Goal: Find contact information: Obtain details needed to contact an individual or organization

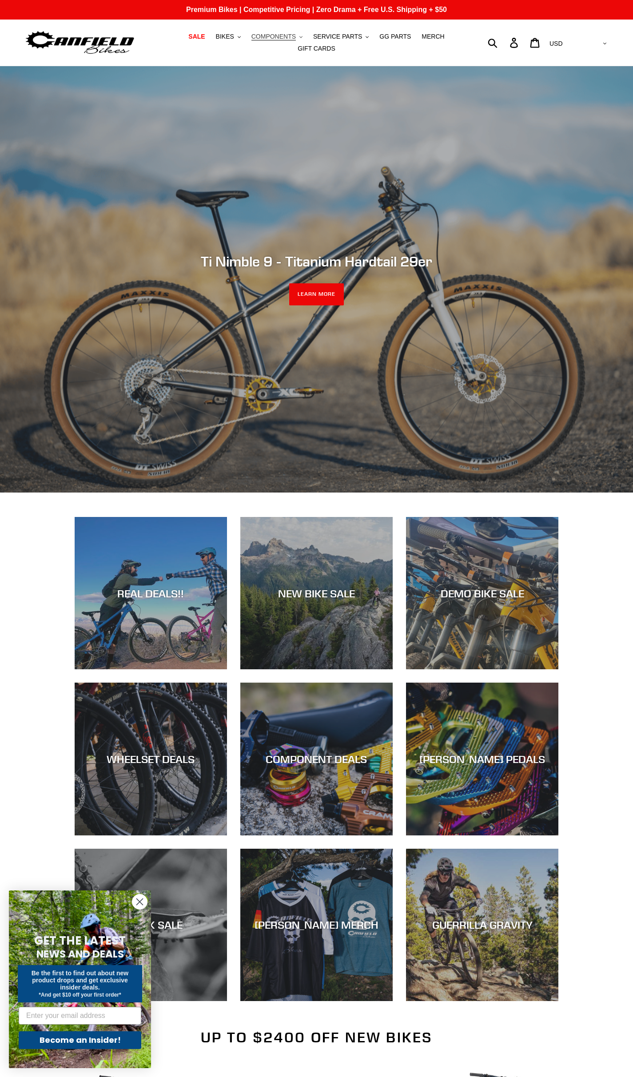
click at [274, 40] on span "COMPONENTS" at bounding box center [273, 37] width 44 height 8
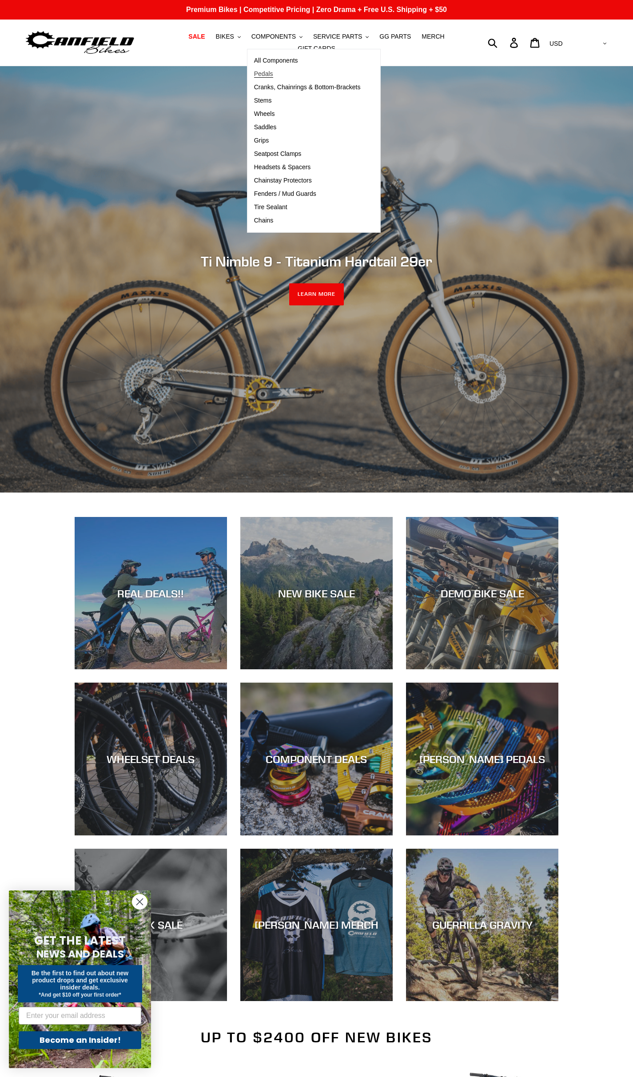
click at [254, 76] on span "Pedals" at bounding box center [263, 74] width 19 height 8
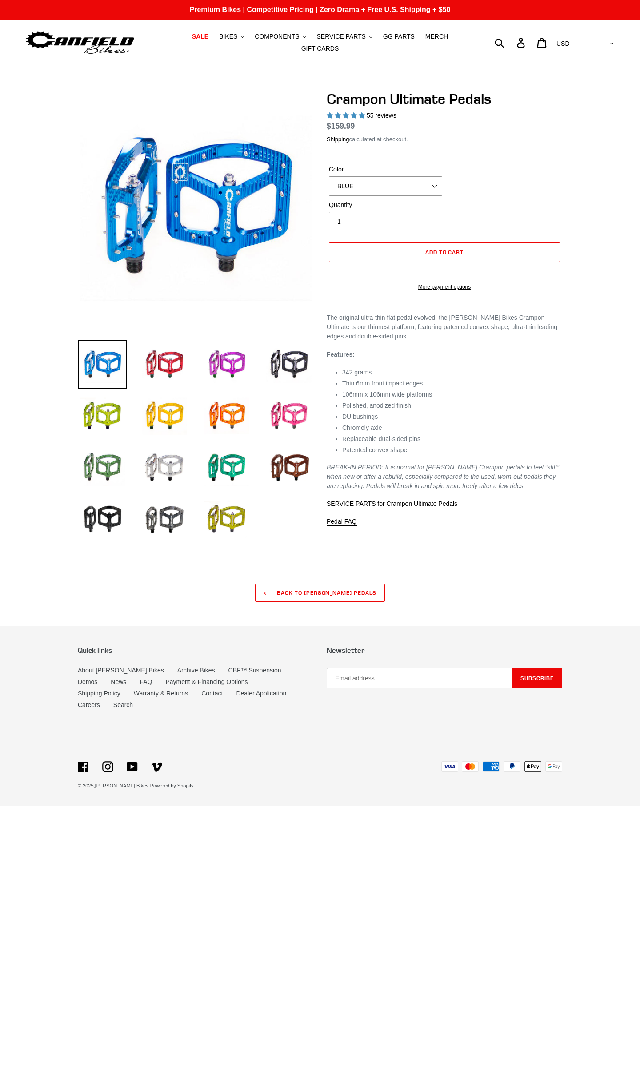
select select "highest-rating"
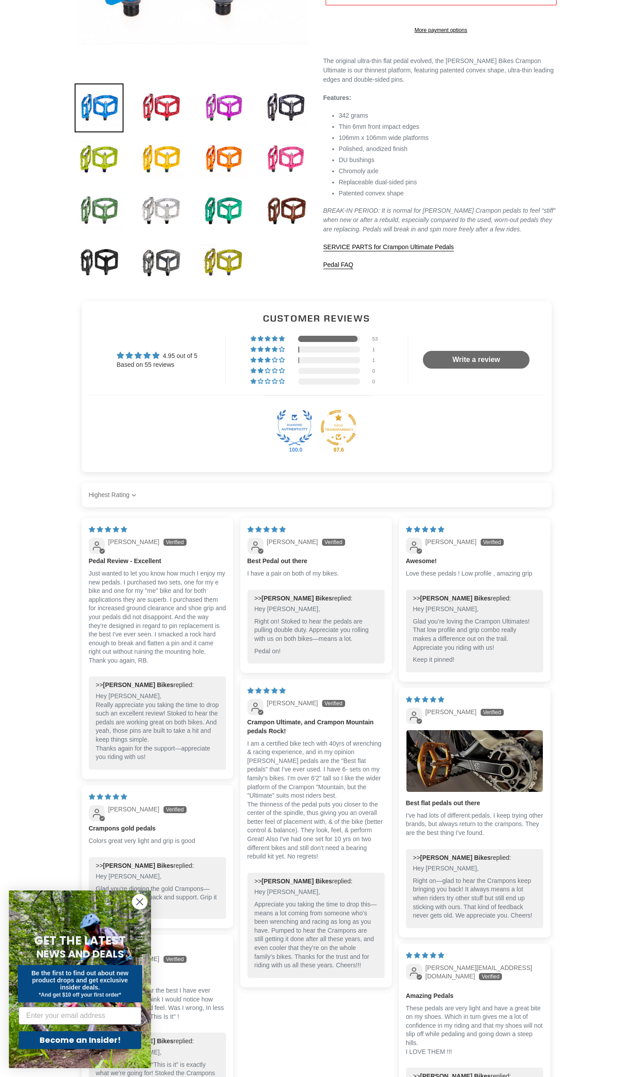
scroll to position [133, 0]
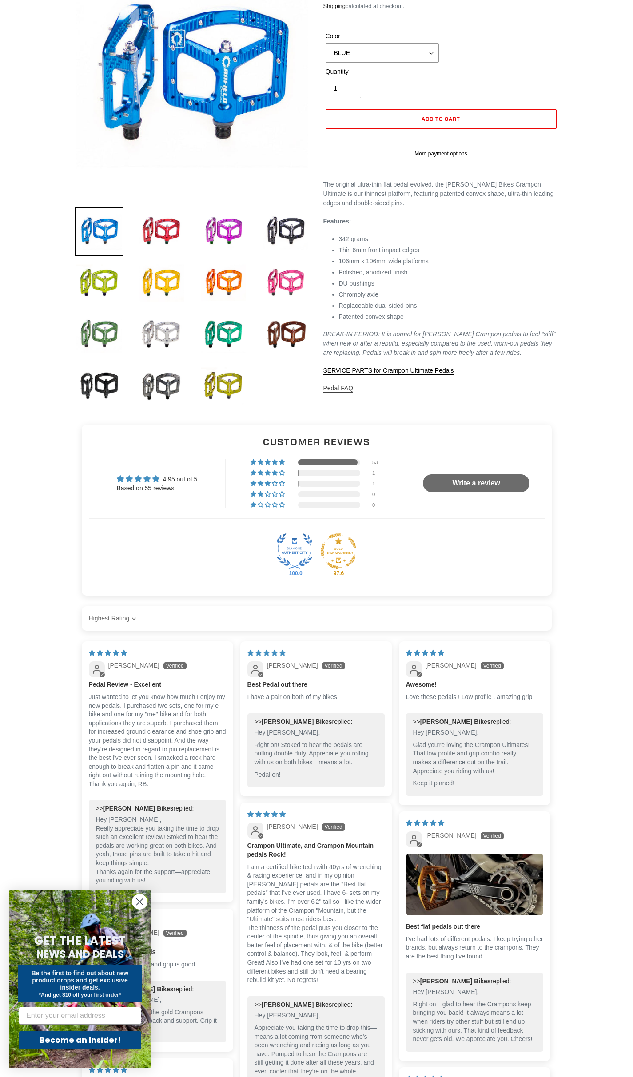
click at [341, 393] on link "Pedal FAQ" at bounding box center [338, 389] width 30 height 8
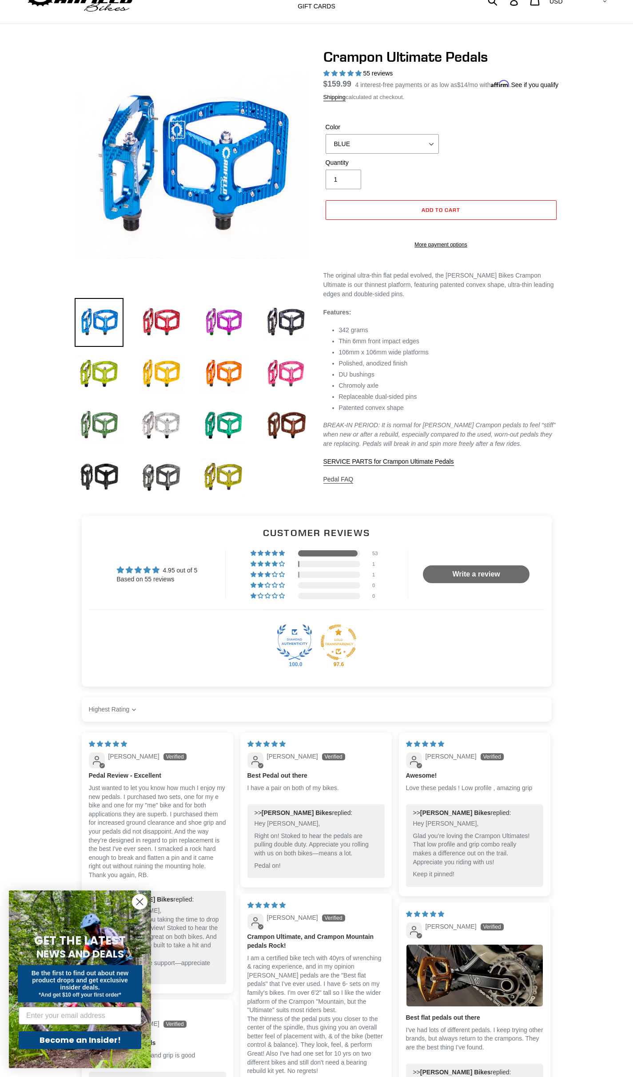
scroll to position [0, 0]
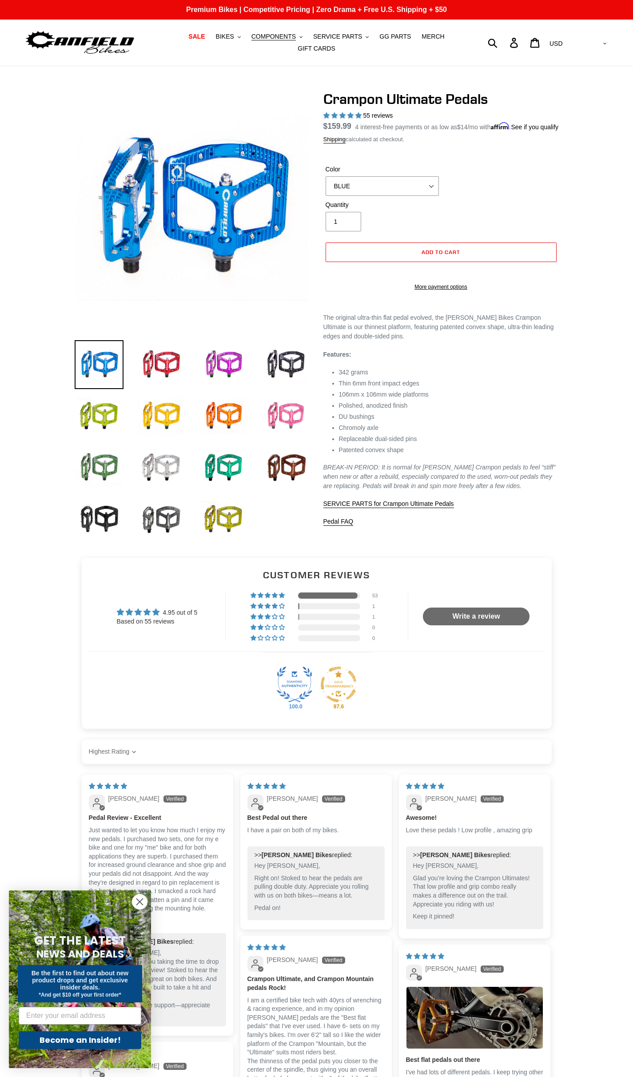
click at [278, 411] on img at bounding box center [285, 416] width 49 height 49
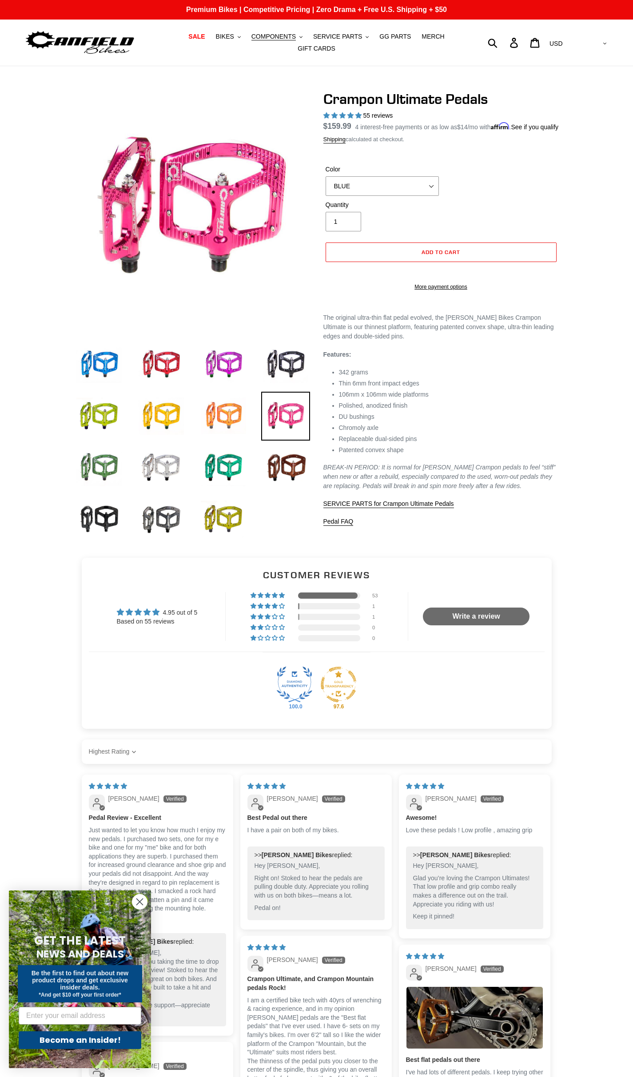
click at [219, 404] on img at bounding box center [223, 416] width 49 height 49
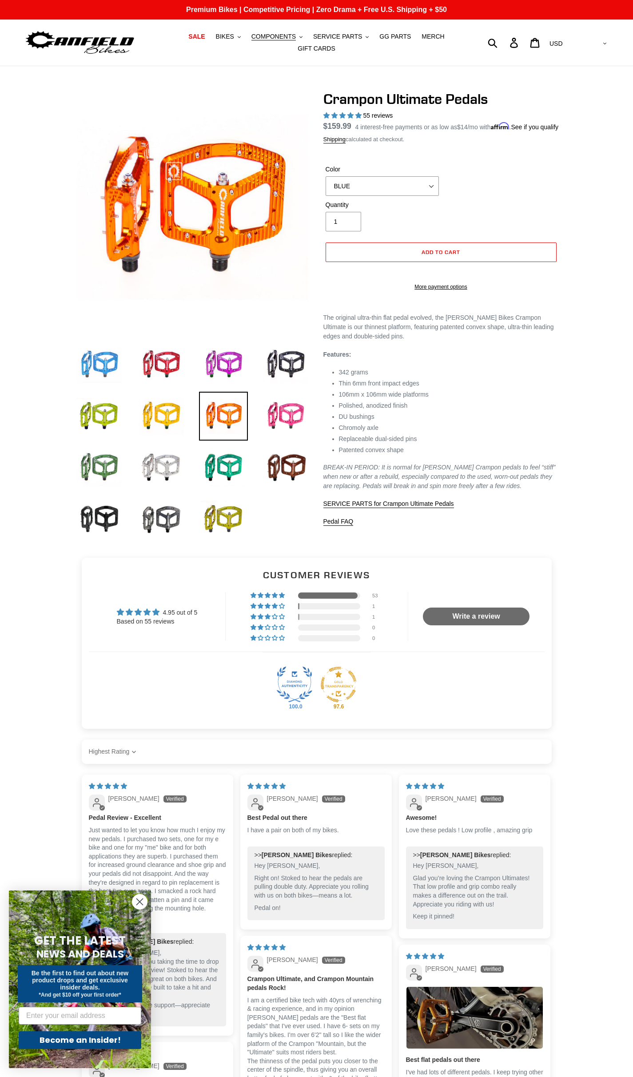
click at [101, 350] on img at bounding box center [99, 364] width 49 height 49
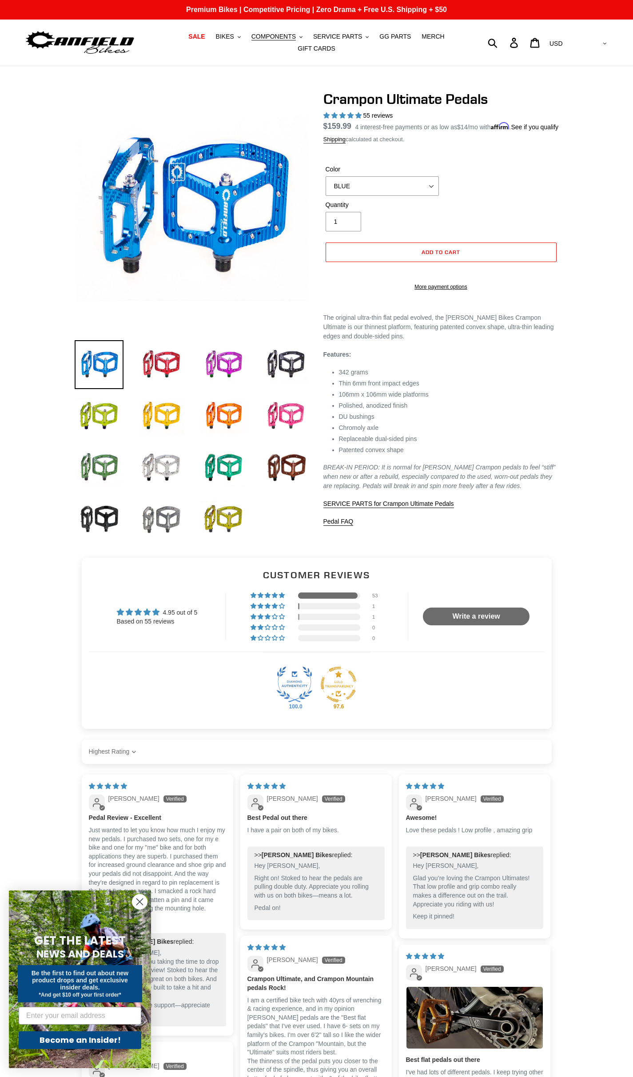
click at [162, 508] on img at bounding box center [161, 519] width 49 height 49
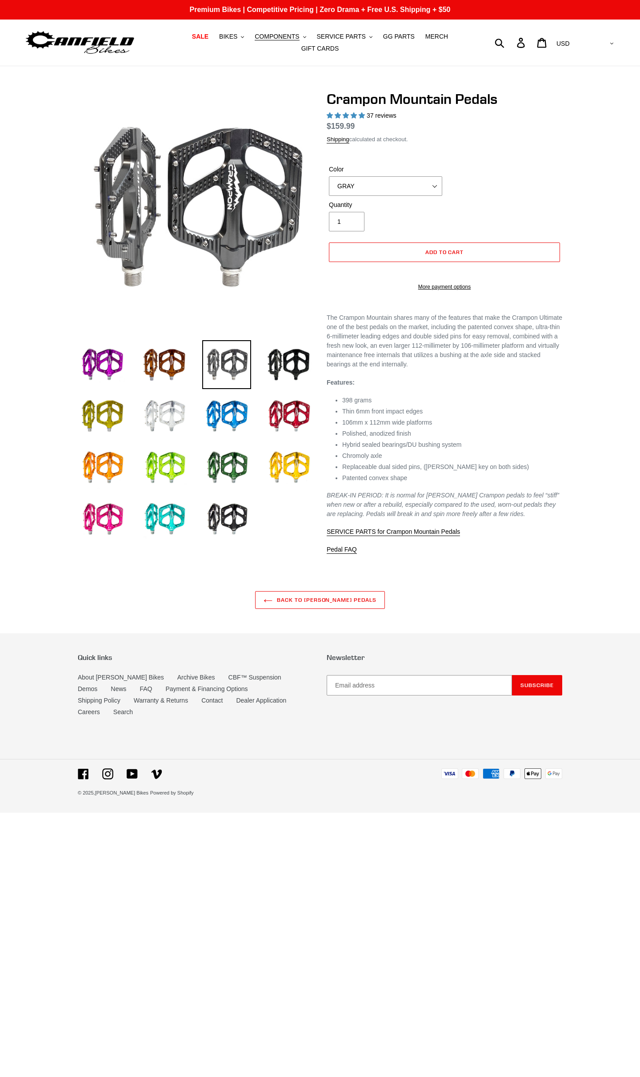
select select "highest-rating"
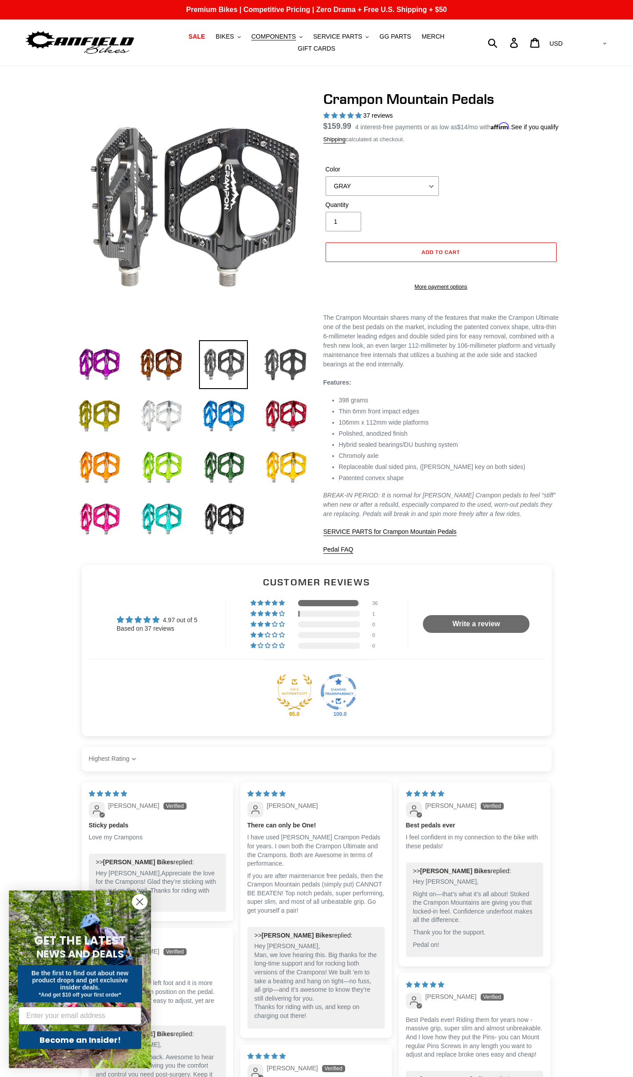
click at [297, 356] on img at bounding box center [285, 364] width 49 height 49
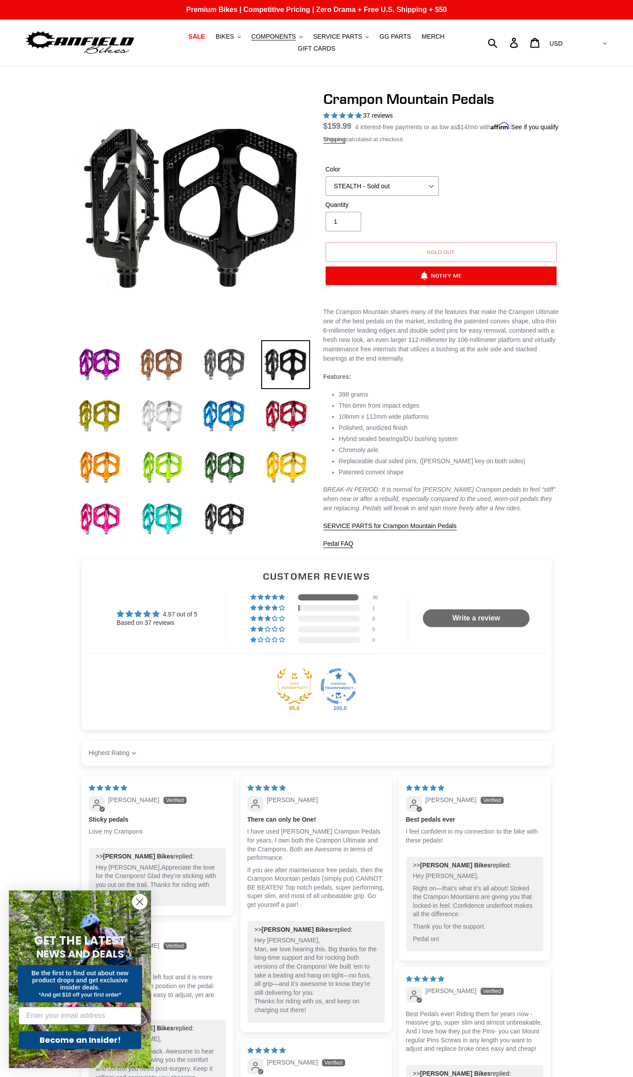
click at [109, 348] on img at bounding box center [99, 364] width 49 height 49
click at [142, 357] on img at bounding box center [161, 364] width 49 height 49
click at [157, 360] on img at bounding box center [161, 364] width 49 height 49
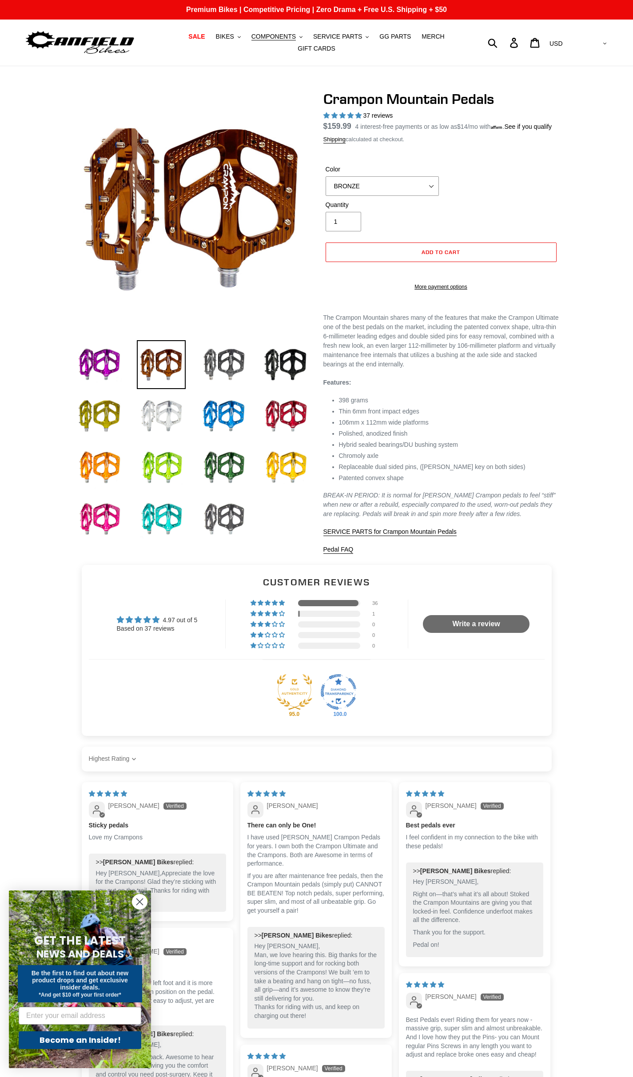
click at [221, 510] on img at bounding box center [223, 519] width 49 height 49
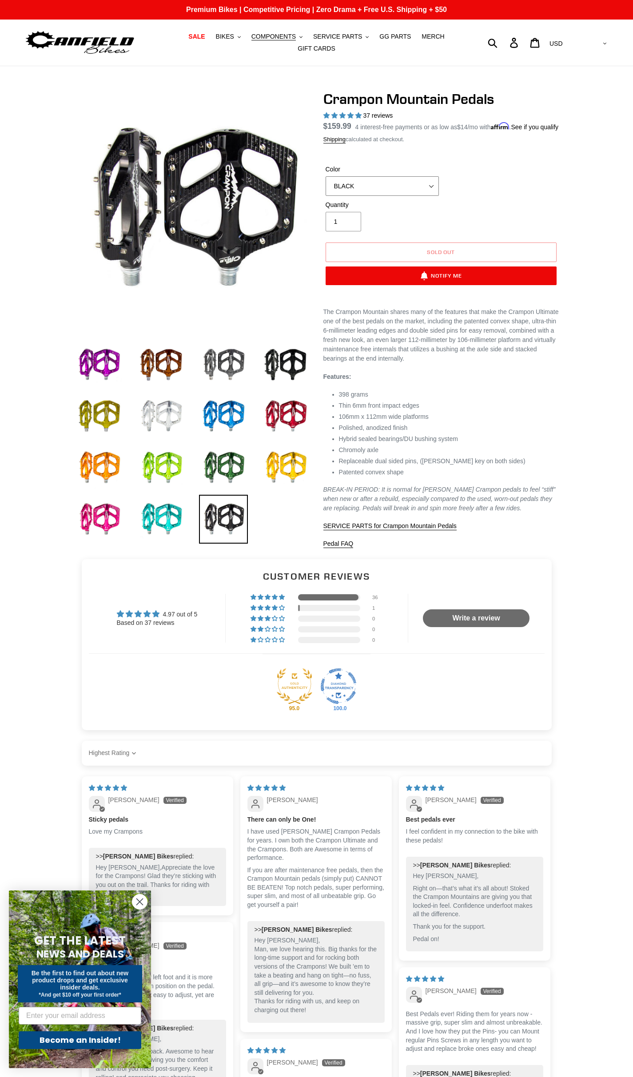
click at [389, 189] on select "GRAY BLACK STEALTH - Sold out POLISHED RED BLUE BAJA GOLD ORANGE PNW GREEN GOLD…" at bounding box center [382, 186] width 113 height 20
click at [227, 364] on img at bounding box center [223, 364] width 49 height 49
select select "GRAY"
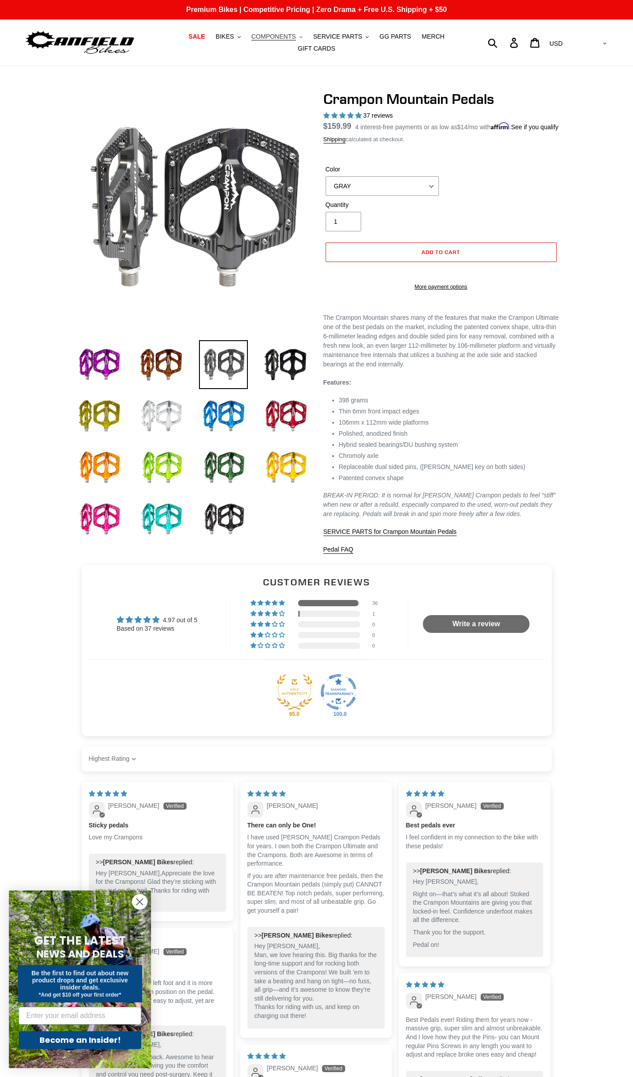
click at [251, 40] on span "COMPONENTS" at bounding box center [273, 37] width 44 height 8
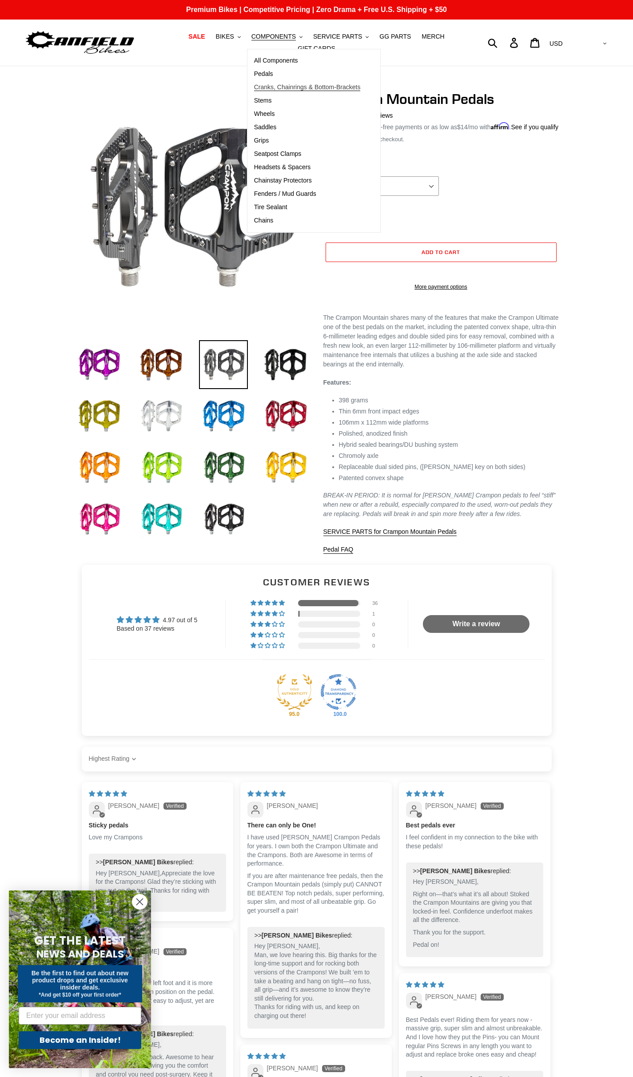
click at [264, 91] on span "Cranks, Chainrings & Bottom-Brackets" at bounding box center [307, 88] width 107 height 8
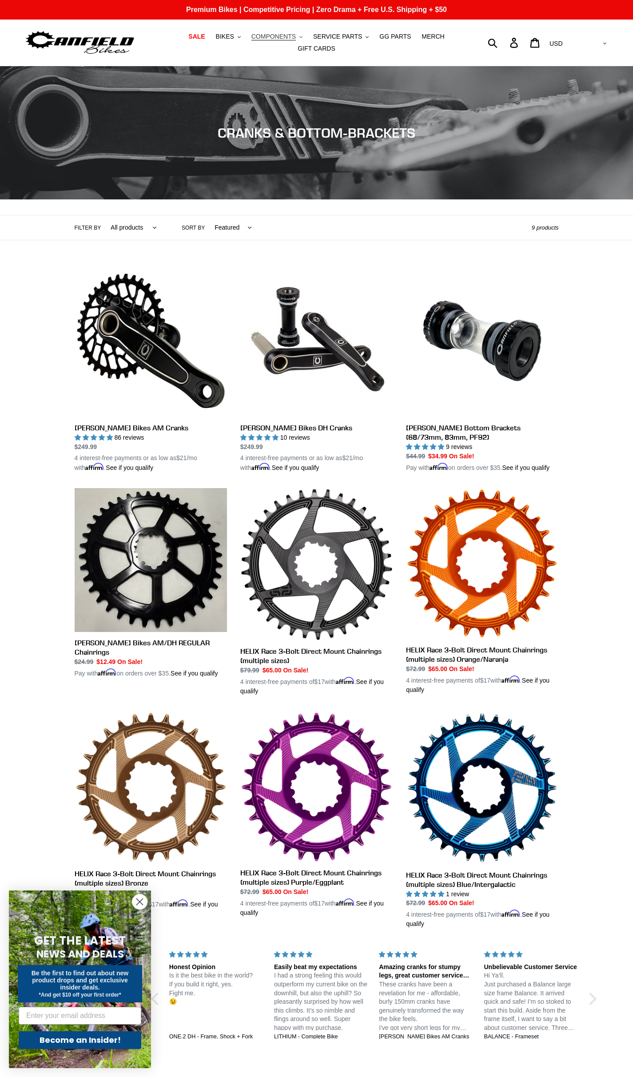
click at [251, 39] on span "COMPONENTS" at bounding box center [273, 37] width 44 height 8
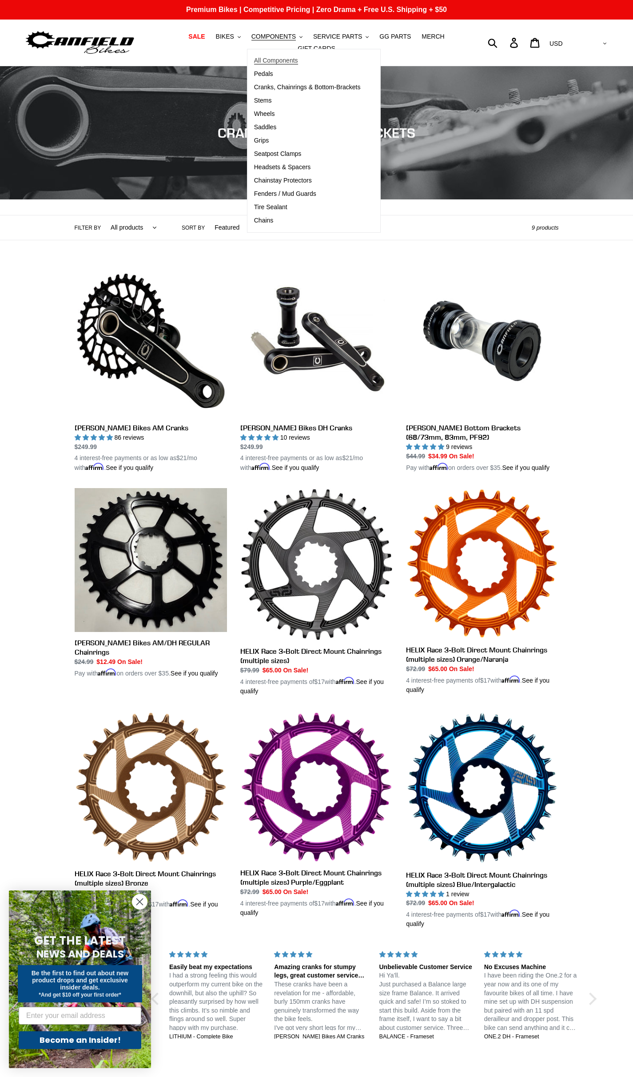
click at [254, 64] on span "All Components" at bounding box center [276, 61] width 44 height 8
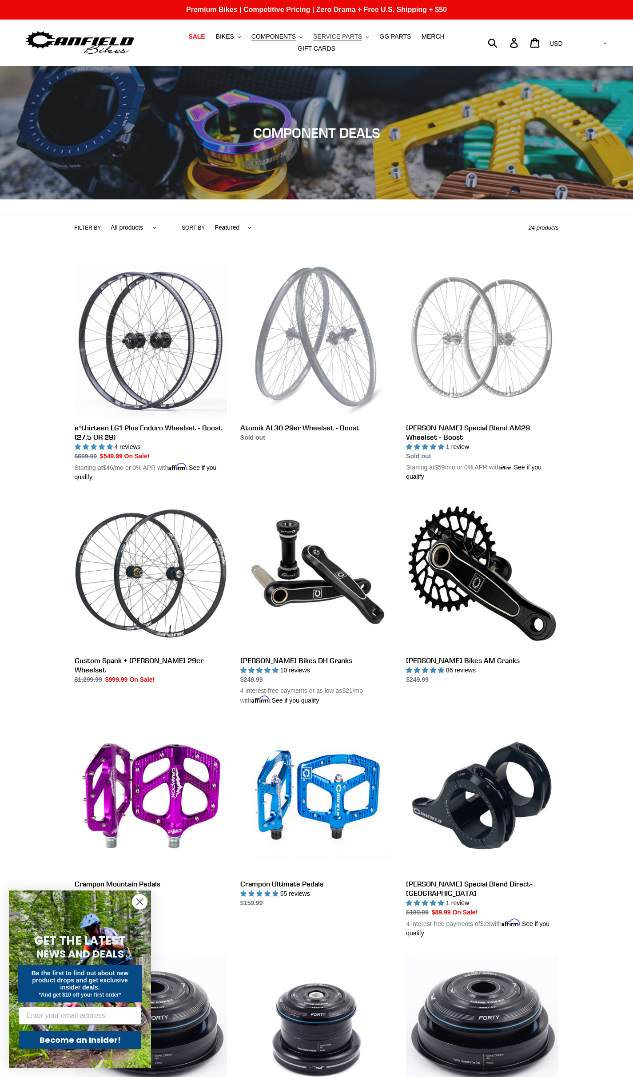
click at [313, 40] on span "SERVICE PARTS" at bounding box center [337, 37] width 49 height 8
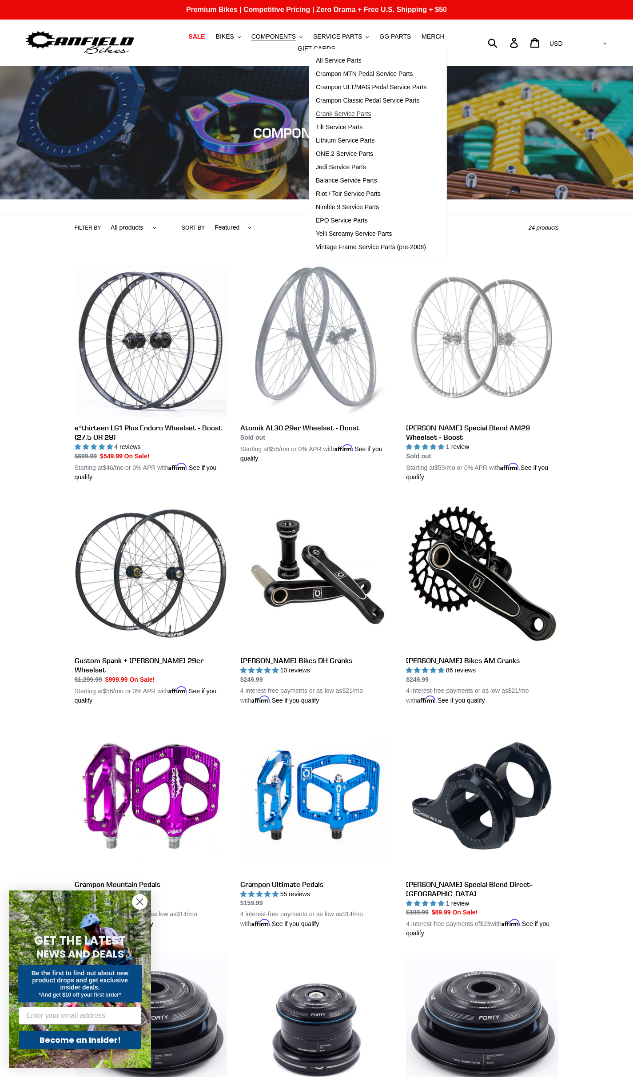
click at [318, 116] on span "Crank Service Parts" at bounding box center [343, 114] width 55 height 8
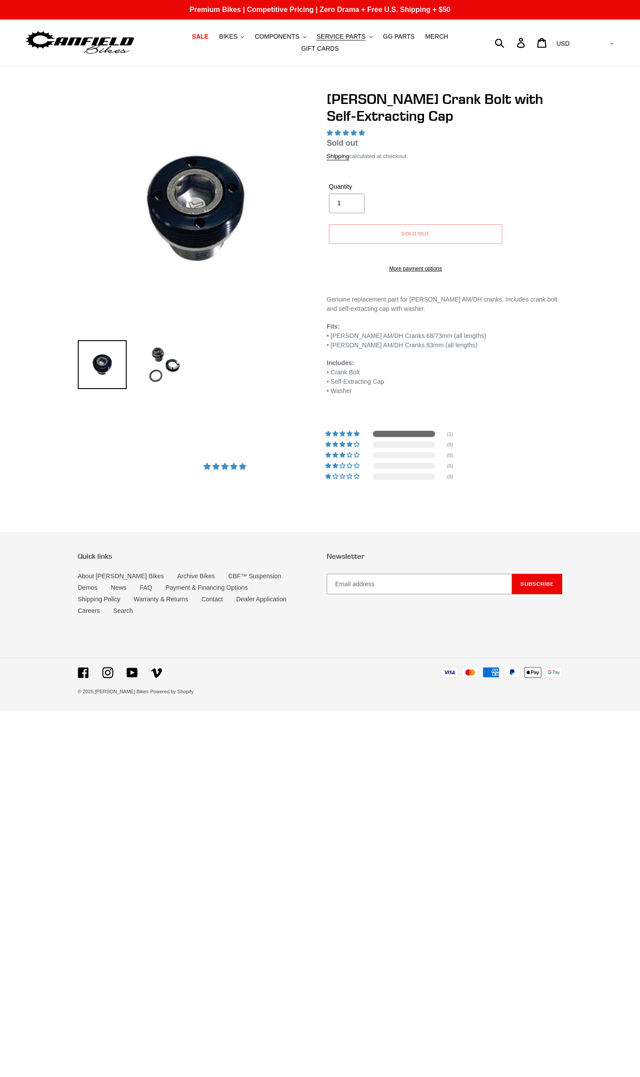
select select "highest-rating"
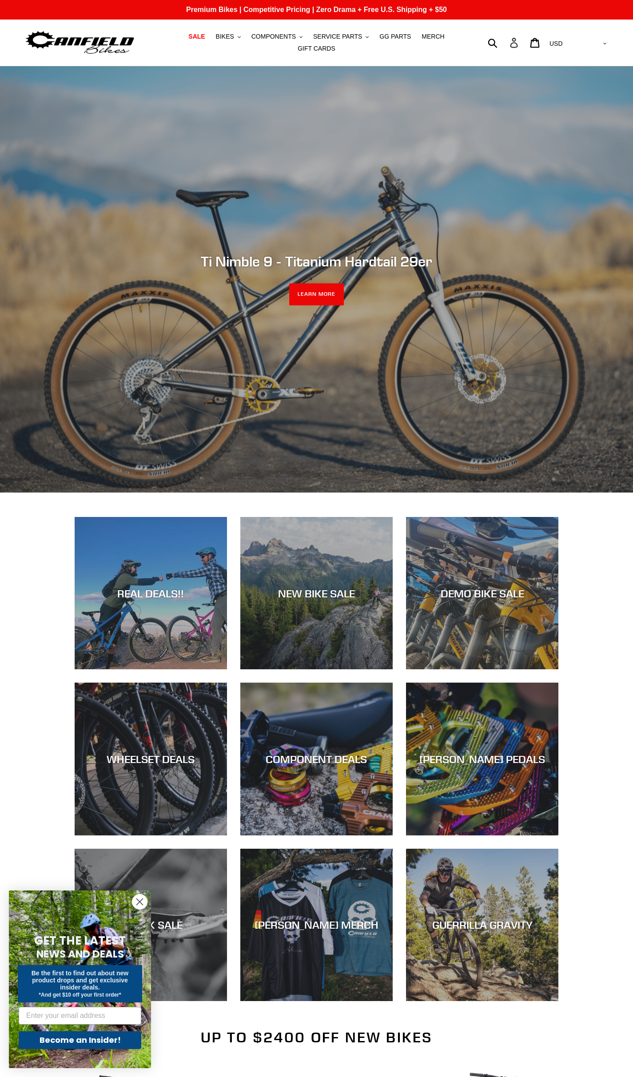
click at [519, 42] on icon at bounding box center [514, 43] width 10 height 10
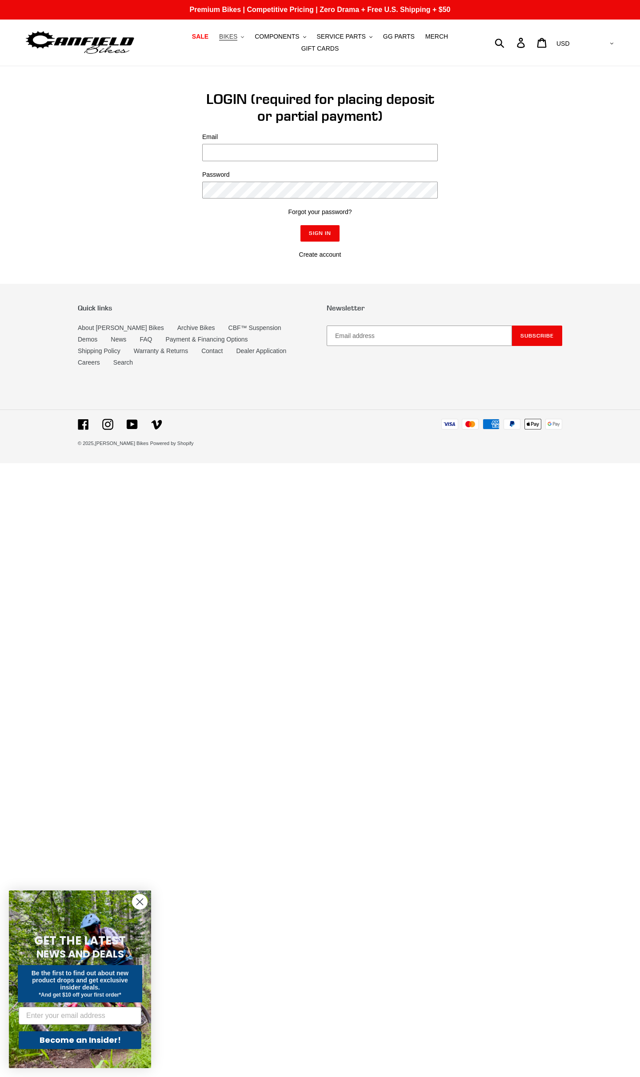
click at [215, 42] on button "BIKES .cls-1{fill:#231f20}" at bounding box center [232, 37] width 34 height 12
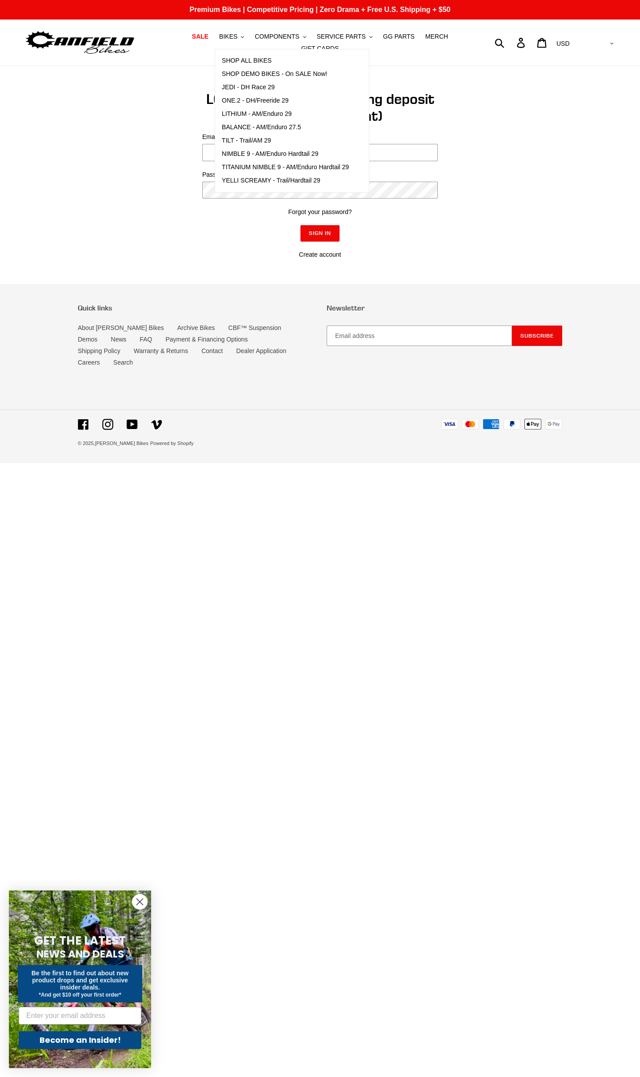
click at [550, 66] on main "We've sent you an email with a link to update your password. LOGIN (required fo…" at bounding box center [320, 162] width 640 height 193
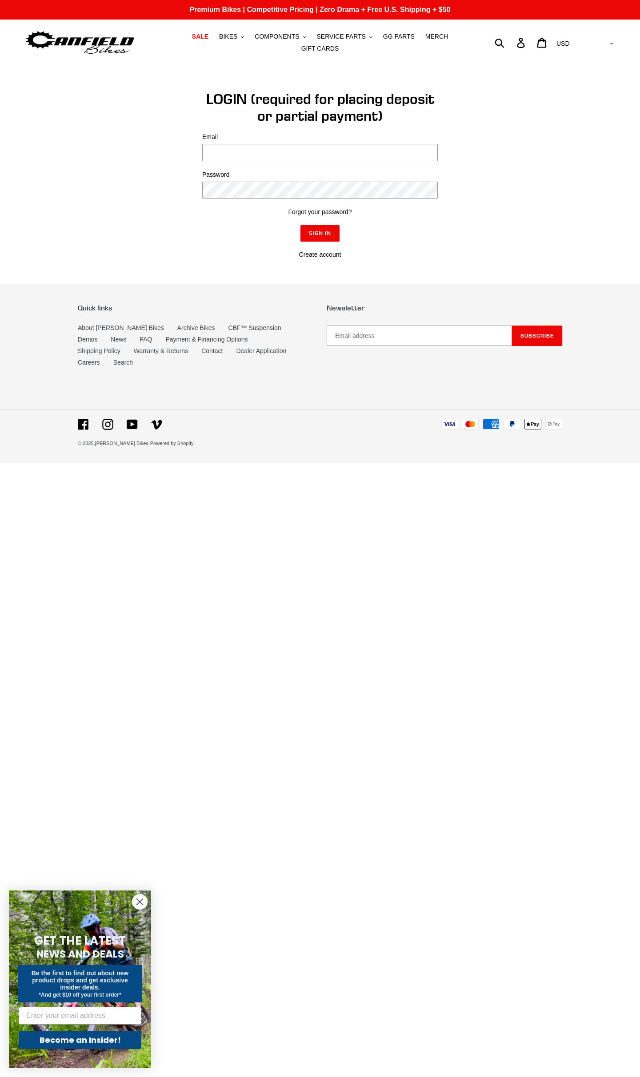
click at [85, 36] on img at bounding box center [79, 43] width 111 height 28
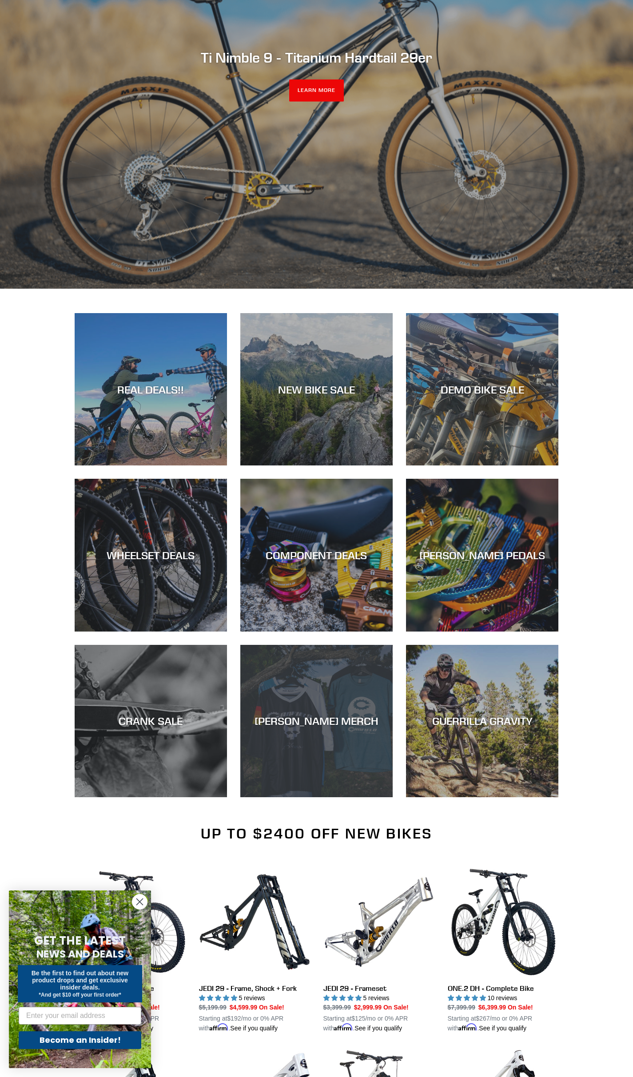
scroll to position [267, 0]
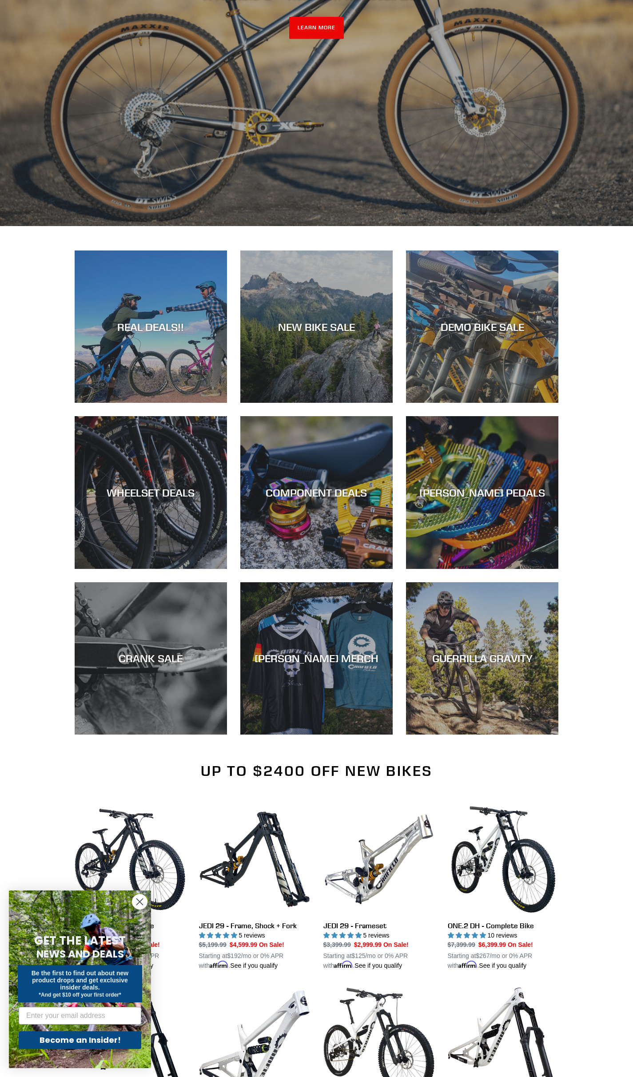
click at [138, 902] on circle "Close dialog" at bounding box center [139, 902] width 15 height 15
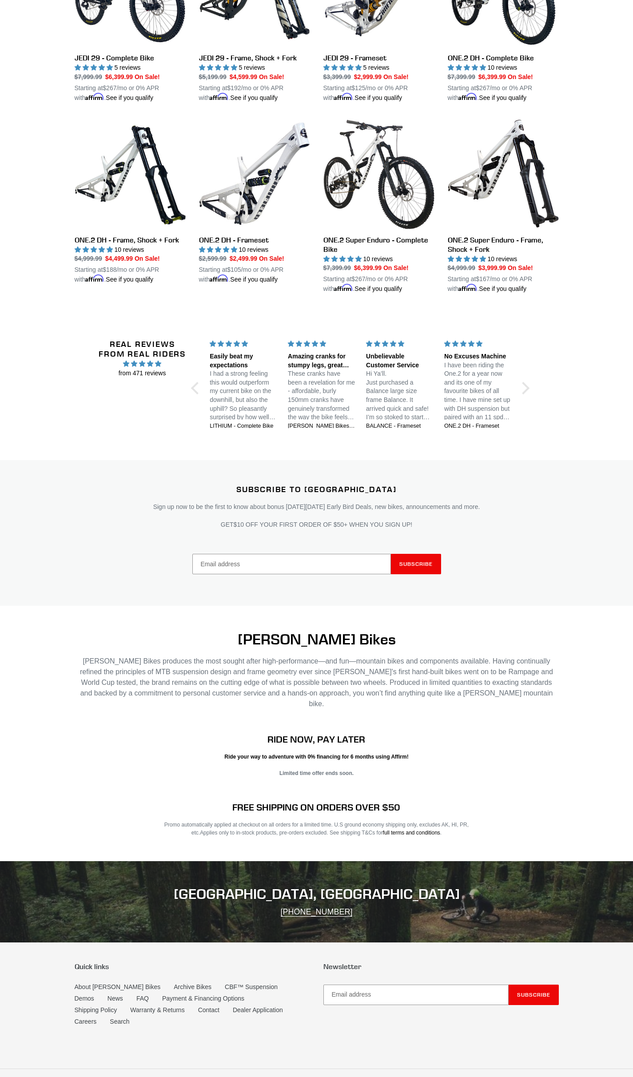
scroll to position [1151, 0]
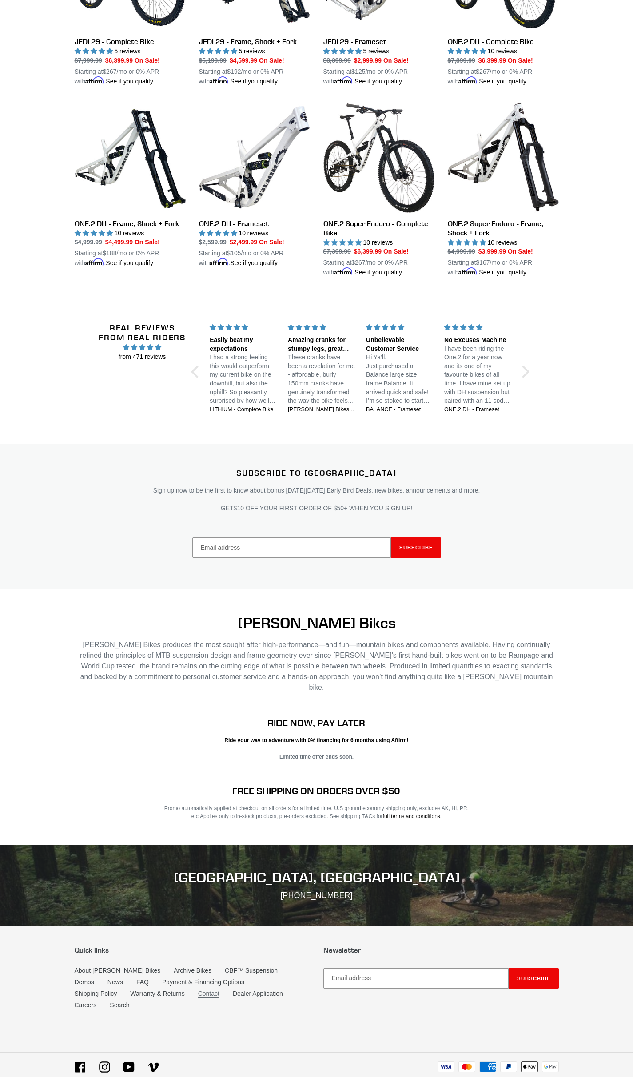
click at [198, 990] on link "Contact" at bounding box center [208, 994] width 21 height 8
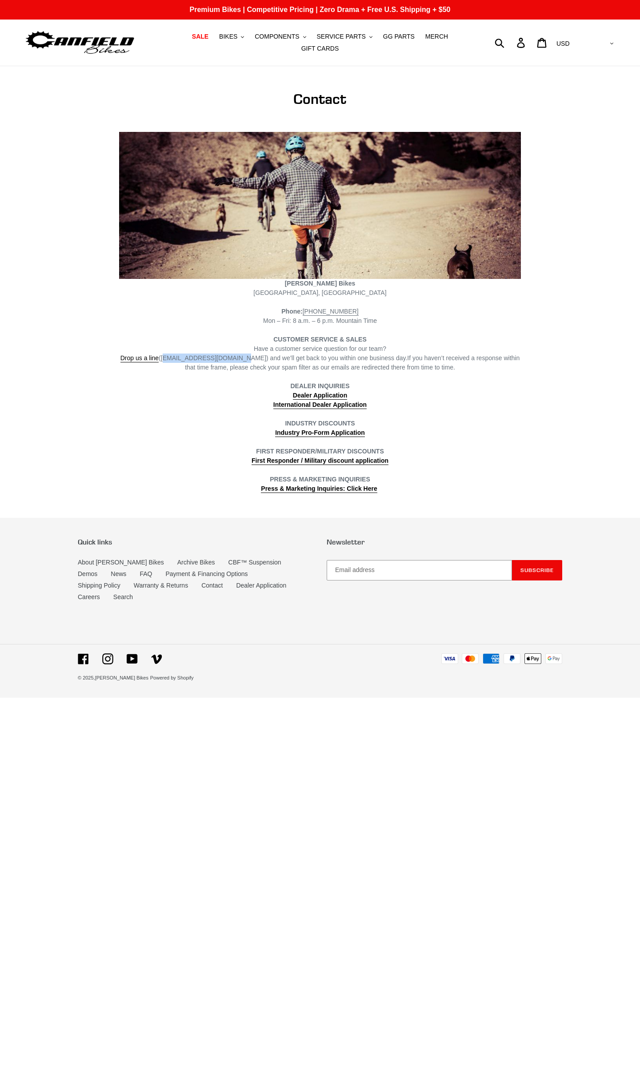
drag, startPoint x: 234, startPoint y: 355, endPoint x: 168, endPoint y: 351, distance: 66.3
click at [168, 354] on span "Drop us a line ([EMAIL_ADDRESS][DOMAIN_NAME]) and we’ll get back to you within …" at bounding box center [263, 358] width 287 height 8
copy span "[EMAIL_ADDRESS][DOMAIN_NAME])"
click at [320, 40] on span "SERVICE PARTS" at bounding box center [340, 37] width 49 height 8
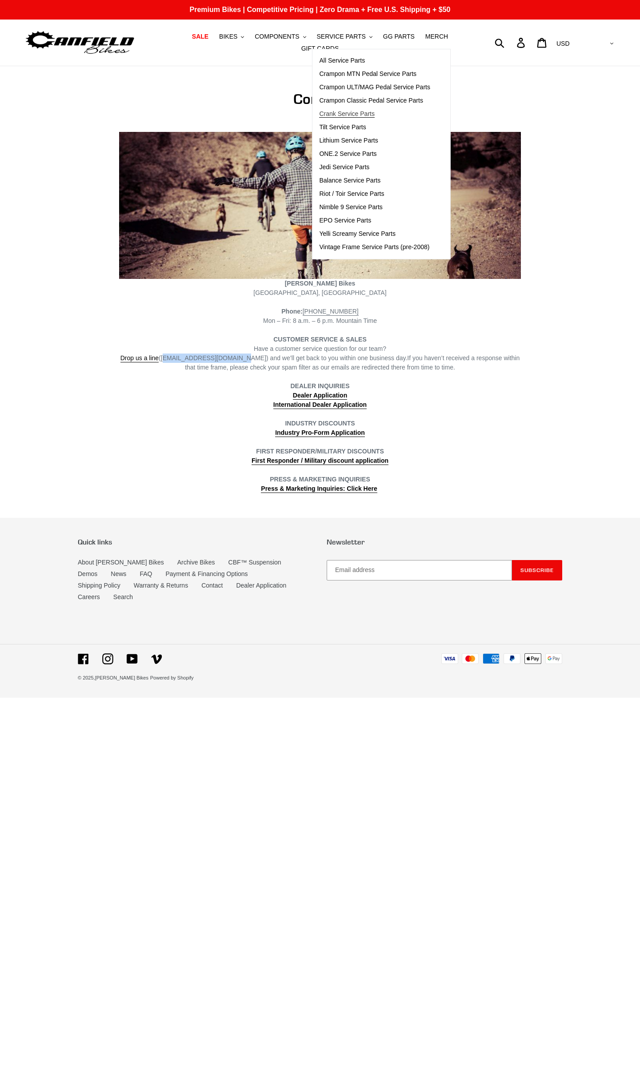
click at [335, 115] on span "Crank Service Parts" at bounding box center [346, 114] width 55 height 8
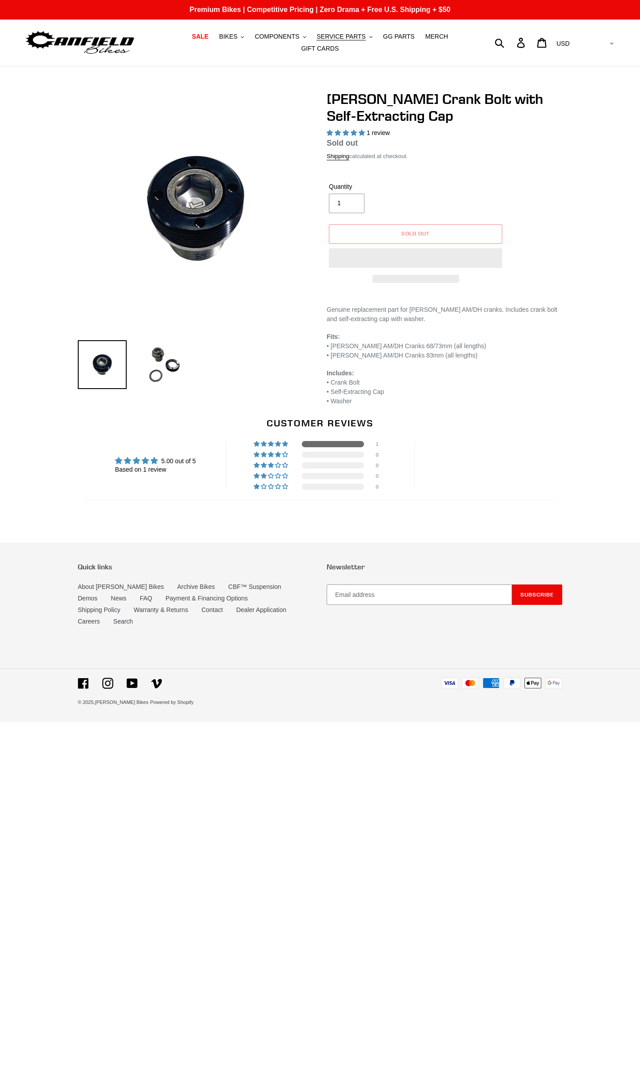
select select "highest-rating"
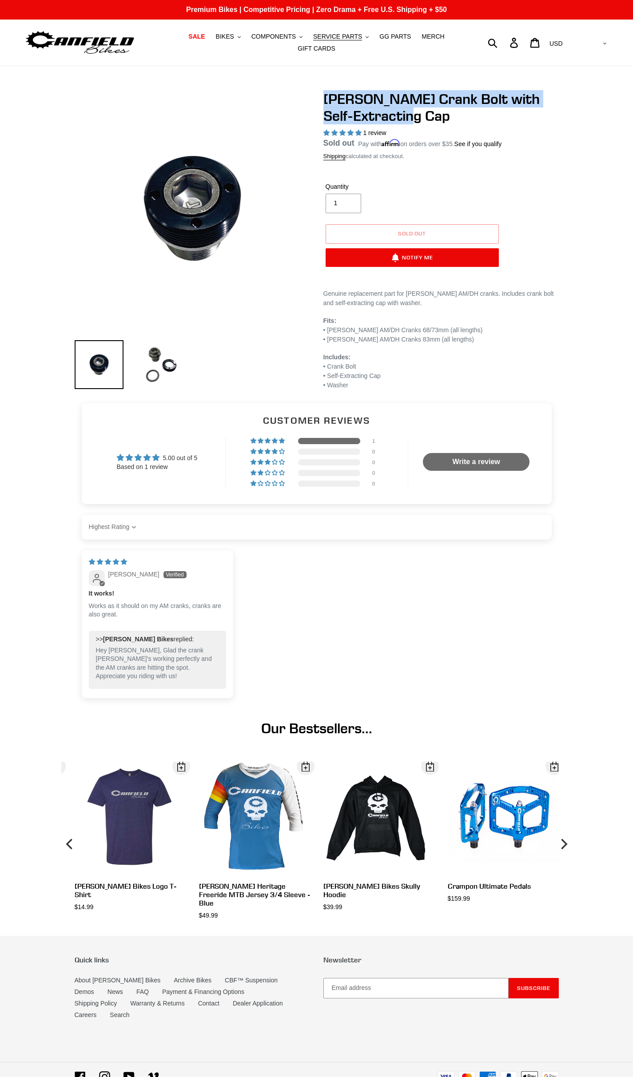
drag, startPoint x: 433, startPoint y: 109, endPoint x: 323, endPoint y: 97, distance: 110.3
click at [323, 97] on h1 "Canfield Crank Bolt with Self-Extracting Cap" at bounding box center [440, 108] width 235 height 34
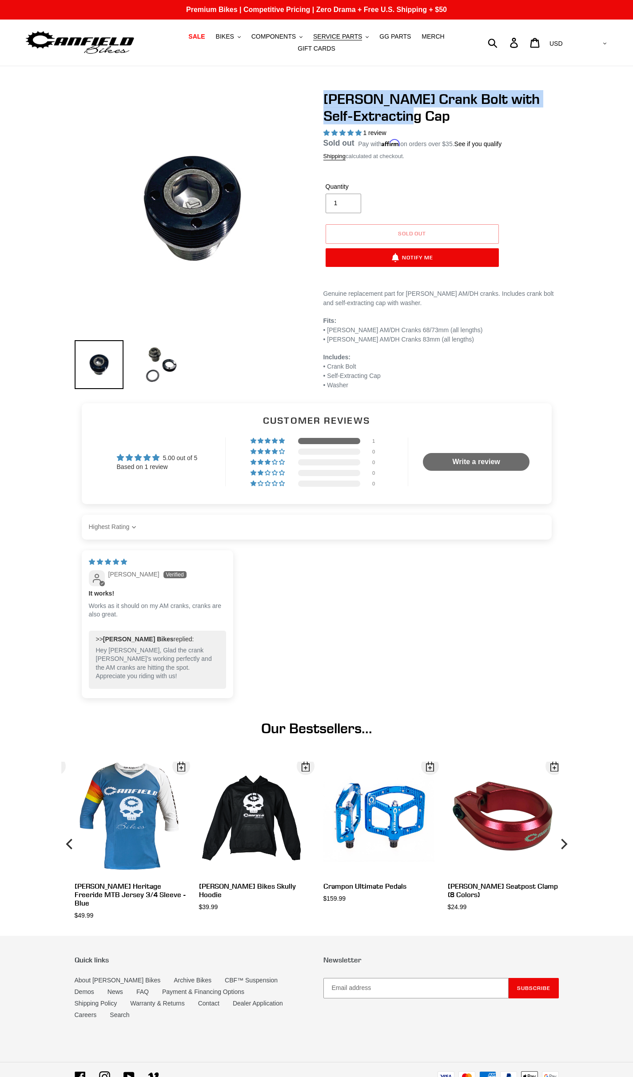
copy h1 "Canfield Crank Bolt with Self-Extracting Cap"
